Goal: Transaction & Acquisition: Purchase product/service

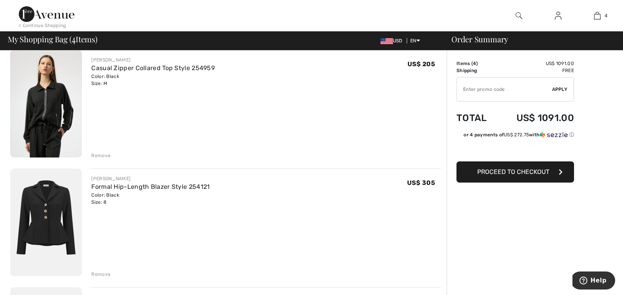
scroll to position [72, 0]
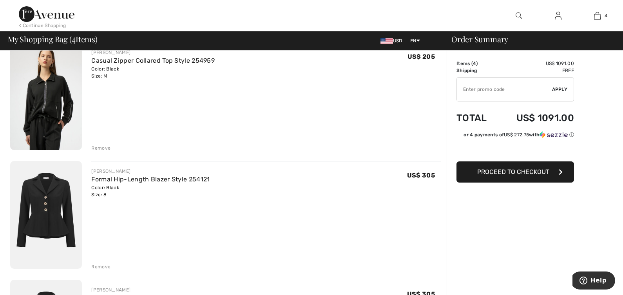
click at [97, 146] on div "Remove" at bounding box center [100, 147] width 19 height 7
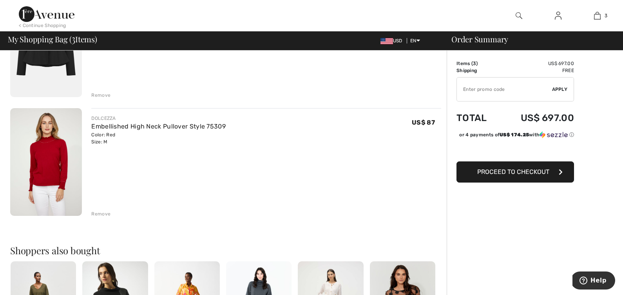
scroll to position [258, 0]
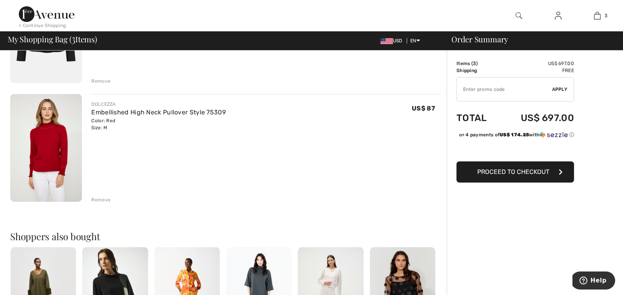
click at [99, 199] on div "Remove" at bounding box center [100, 199] width 19 height 7
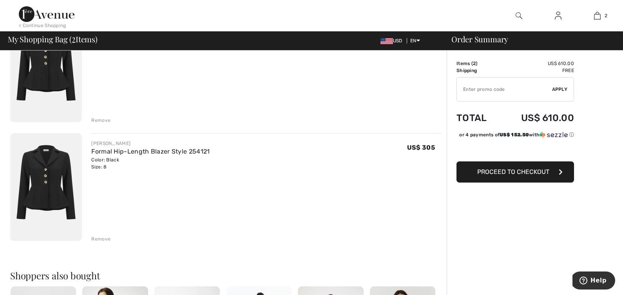
scroll to position [120, 0]
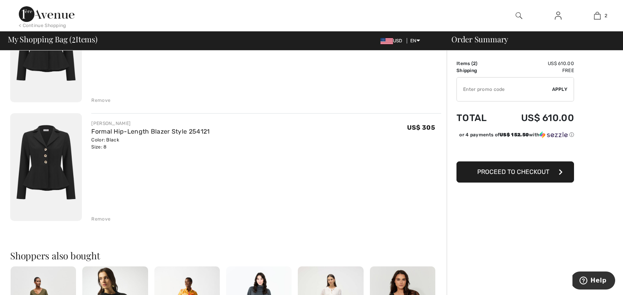
click at [97, 217] on div "Remove" at bounding box center [100, 218] width 19 height 7
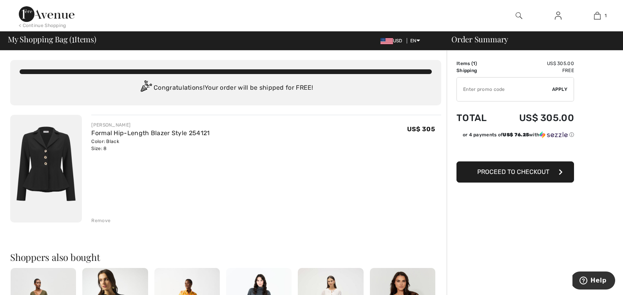
scroll to position [0, 0]
click at [106, 132] on link "Formal Hip-Length Blazer Style 254121" at bounding box center [150, 132] width 118 height 7
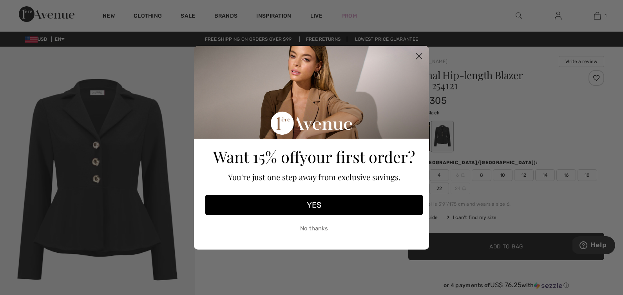
click at [417, 55] on circle "Close dialog" at bounding box center [418, 55] width 13 height 13
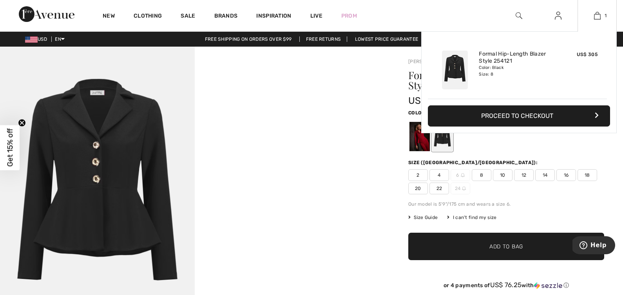
click at [563, 118] on button "Proceed to Checkout" at bounding box center [519, 115] width 182 height 21
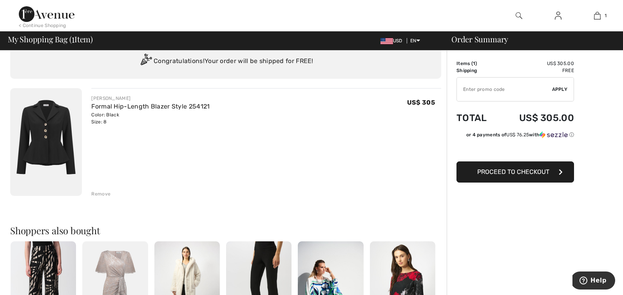
scroll to position [26, 0]
click at [522, 174] on span "Proceed to Checkout" at bounding box center [513, 171] width 72 height 7
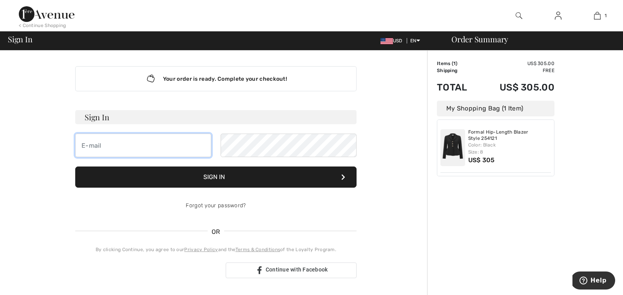
type input "candywener@gmail.com"
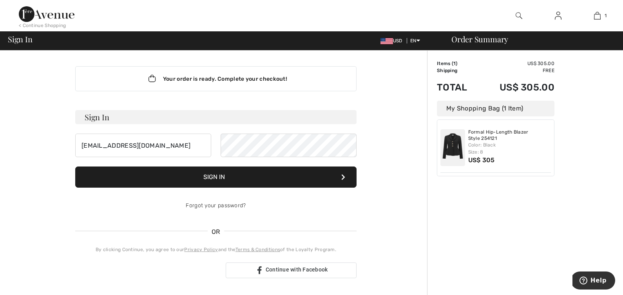
click at [213, 177] on button "Sign In" at bounding box center [215, 176] width 281 height 21
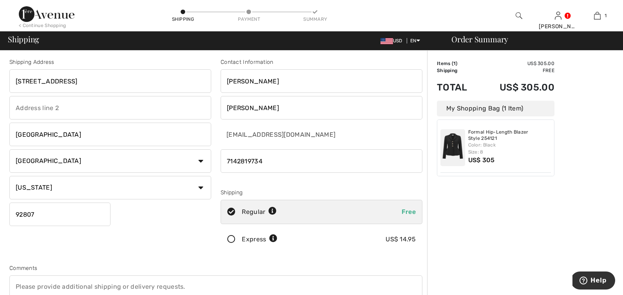
scroll to position [0, 0]
drag, startPoint x: 85, startPoint y: 82, endPoint x: 6, endPoint y: 79, distance: 79.2
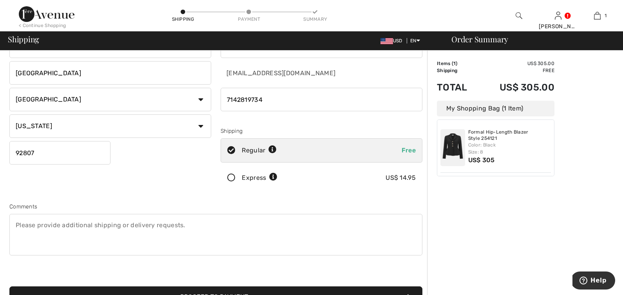
scroll to position [88, 0]
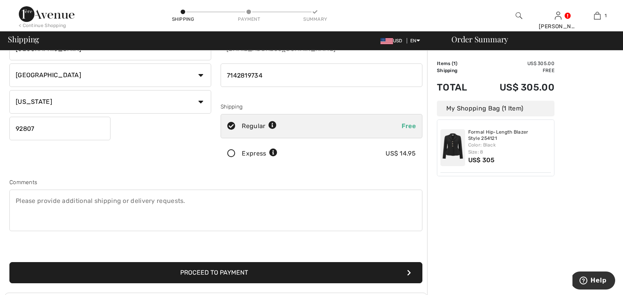
type input "[STREET_ADDRESS][PERSON_NAME]"
type input "92808"
click at [233, 154] on icon at bounding box center [231, 154] width 21 height 8
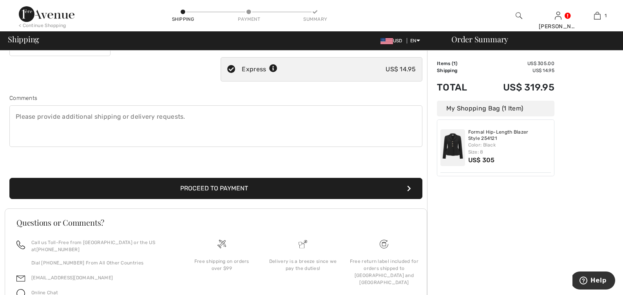
scroll to position [173, 0]
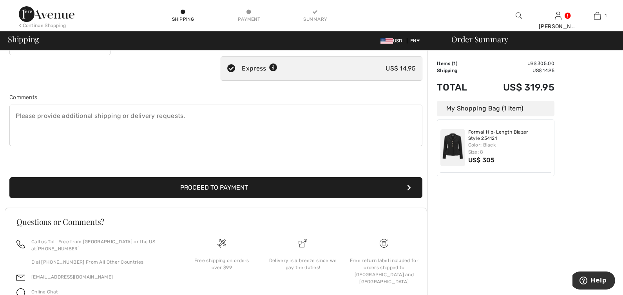
click at [219, 187] on button "Proceed to Payment" at bounding box center [215, 187] width 413 height 21
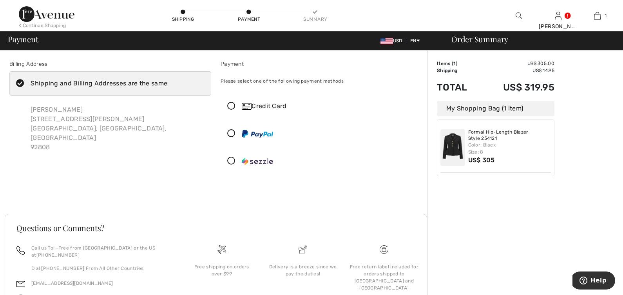
click at [231, 106] on icon at bounding box center [231, 106] width 21 height 8
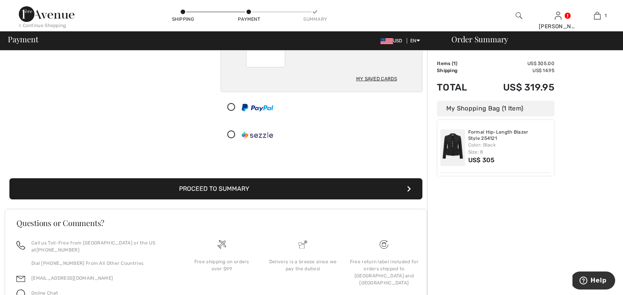
scroll to position [130, 0]
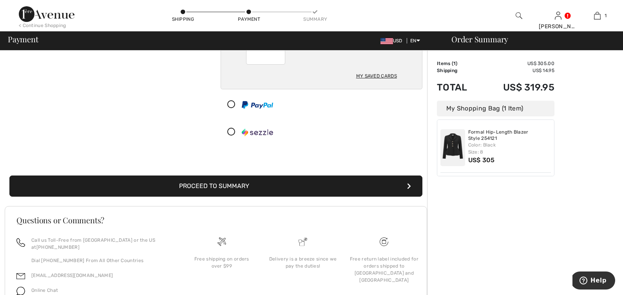
click at [312, 190] on button "Proceed to Summary" at bounding box center [215, 185] width 413 height 21
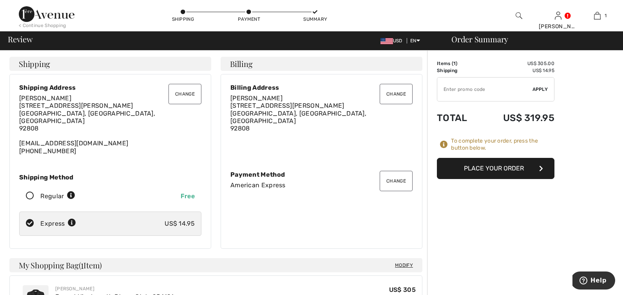
click at [62, 145] on div "[PERSON_NAME] [STREET_ADDRESS][PERSON_NAME] [EMAIL_ADDRESS][DOMAIN_NAME] [PHONE…" at bounding box center [110, 124] width 182 height 60
click at [192, 96] on button "Change" at bounding box center [184, 94] width 33 height 20
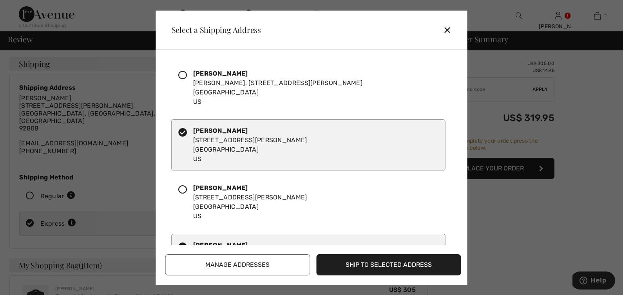
click at [450, 28] on div "✕" at bounding box center [450, 30] width 14 height 16
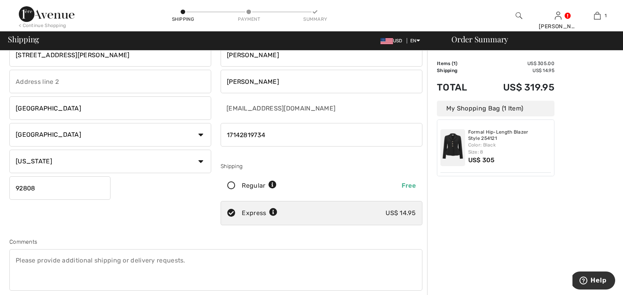
scroll to position [46, 0]
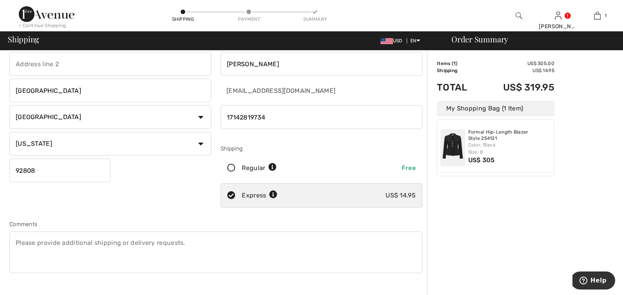
drag, startPoint x: 270, startPoint y: 116, endPoint x: 240, endPoint y: 115, distance: 29.8
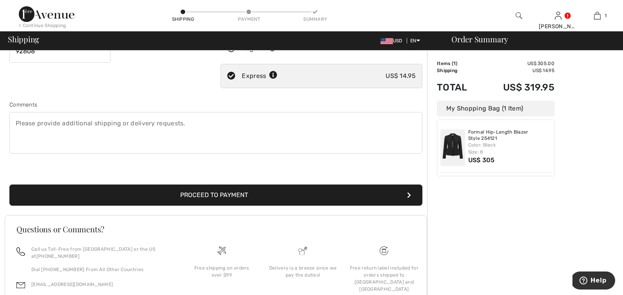
scroll to position [168, 0]
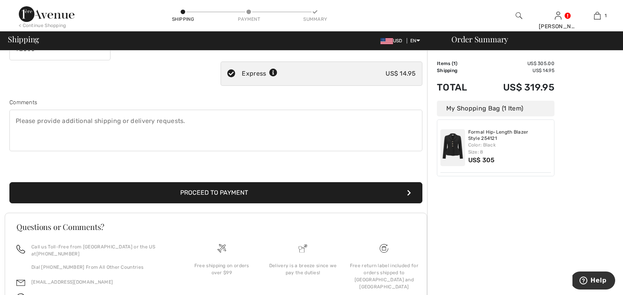
type input "17142909301"
click at [215, 192] on button "Proceed to Payment" at bounding box center [215, 192] width 413 height 21
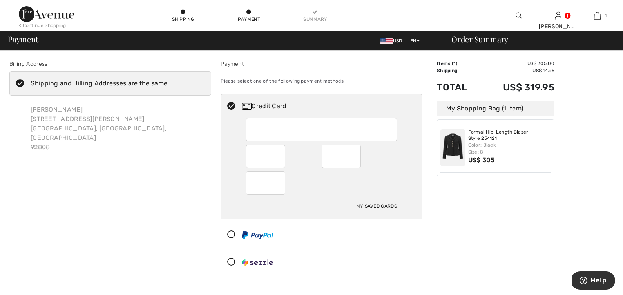
click at [252, 130] on div at bounding box center [321, 129] width 151 height 23
radio input "true"
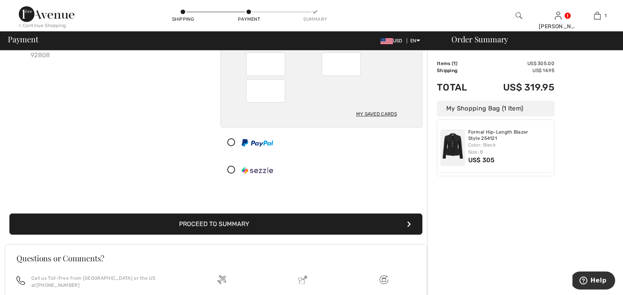
scroll to position [94, 0]
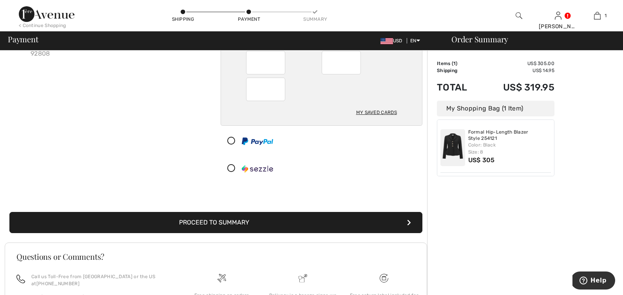
click at [308, 222] on button "Proceed to Summary" at bounding box center [215, 222] width 413 height 21
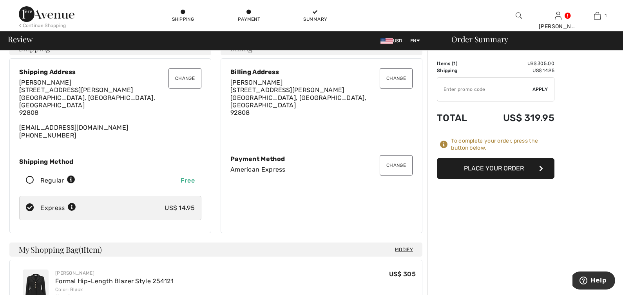
scroll to position [21, 0]
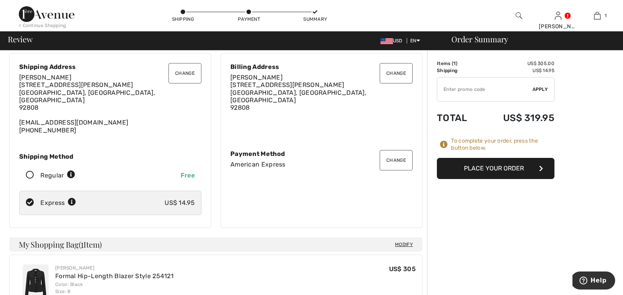
click at [502, 172] on button "Place Your Order" at bounding box center [495, 168] width 117 height 21
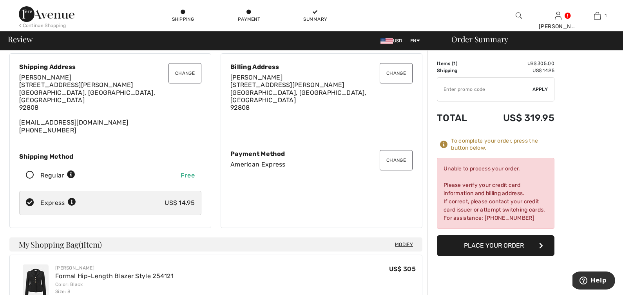
click at [403, 159] on button "Change" at bounding box center [395, 160] width 33 height 20
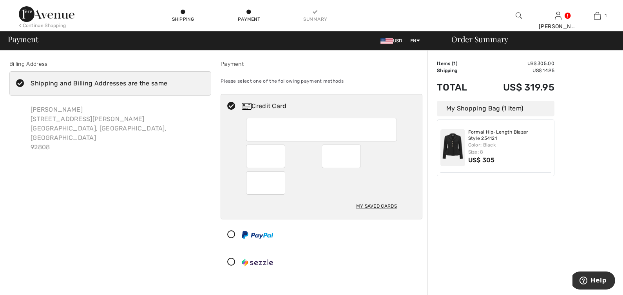
drag, startPoint x: 353, startPoint y: 147, endPoint x: 251, endPoint y: 180, distance: 106.6
click at [251, 180] on div at bounding box center [265, 182] width 39 height 23
radio input "true"
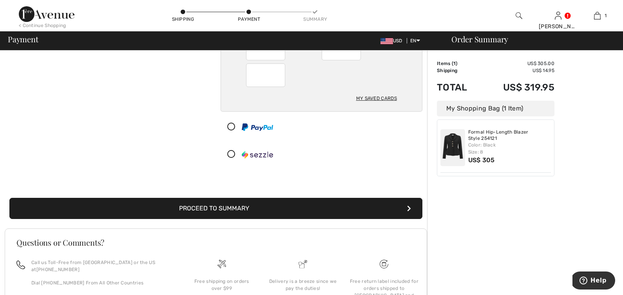
scroll to position [108, 0]
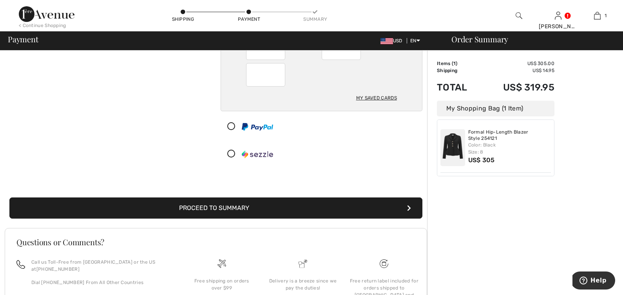
drag, startPoint x: 257, startPoint y: 146, endPoint x: 357, endPoint y: 208, distance: 117.4
click at [357, 208] on button "Proceed to Summary" at bounding box center [215, 207] width 413 height 21
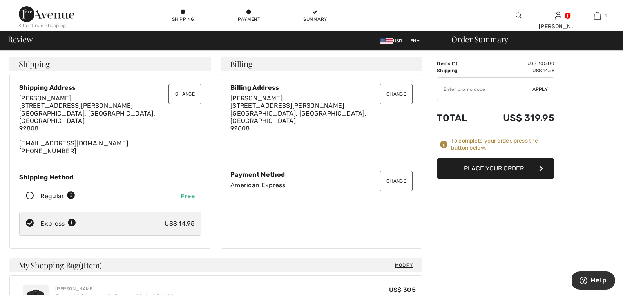
click at [515, 169] on button "Place Your Order" at bounding box center [495, 168] width 117 height 21
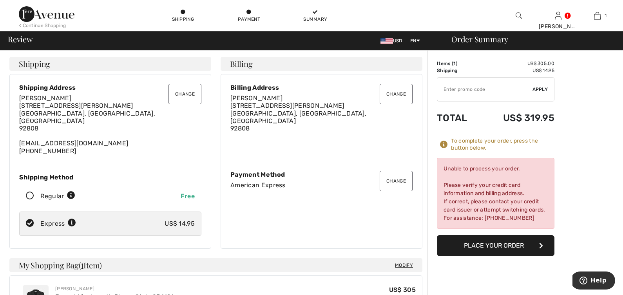
click at [541, 221] on div "Unable to process your order. Please verify your credit card information and bi…" at bounding box center [495, 193] width 117 height 71
